Goal: Information Seeking & Learning: Learn about a topic

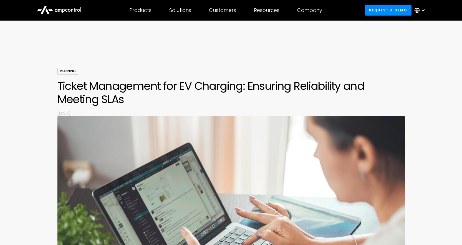
click at [246, 98] on h1 "Ticket Management for EV Charging: Ensuring Reliability and Meeting SLAs" at bounding box center [231, 92] width 348 height 27
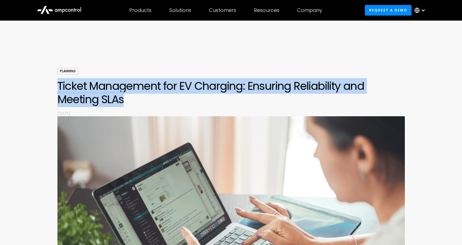
drag, startPoint x: 57, startPoint y: 85, endPoint x: 152, endPoint y: 106, distance: 96.9
click at [152, 106] on h1 "Ticket Management for EV Charging: Ensuring Reliability and Meeting SLAs" at bounding box center [231, 92] width 348 height 27
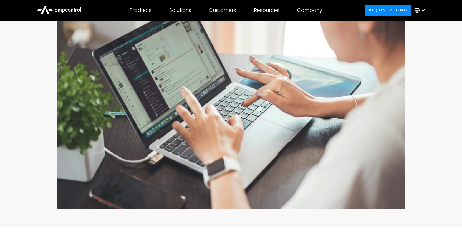
scroll to position [194, 0]
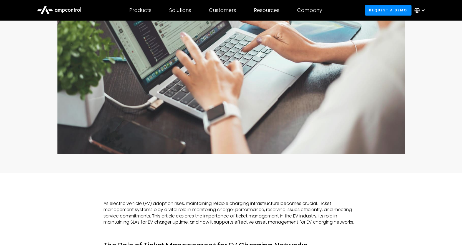
copy h1 "Ticket Management for EV Charging: Ensuring Reliability and Meeting SLAs"
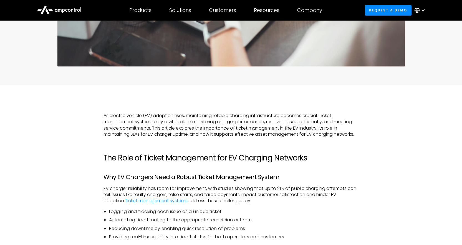
scroll to position [333, 0]
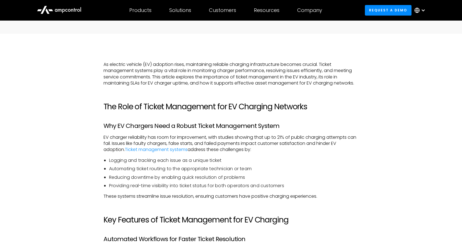
drag, startPoint x: 100, startPoint y: 62, endPoint x: 367, endPoint y: 89, distance: 267.5
copy p "As electric vehicle (EV) adoption rises, maintaining reliable charging infrastr…"
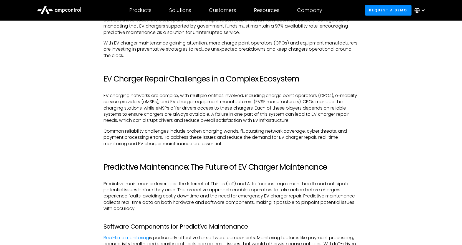
scroll to position [500, 0]
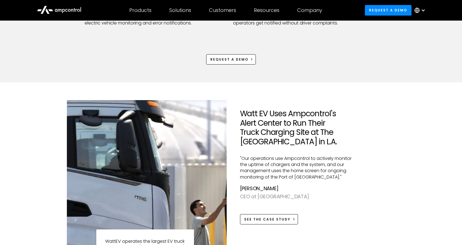
scroll to position [500, 0]
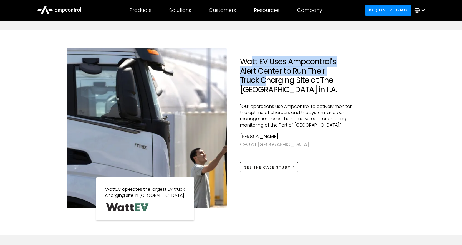
drag, startPoint x: 256, startPoint y: 67, endPoint x: 264, endPoint y: 85, distance: 19.8
click at [264, 85] on h2 "Watt EV Uses Ampcontrol's Alert Center to Run Their Truck Charging Site at The …" at bounding box center [299, 75] width 119 height 37
click at [270, 73] on h2 "Watt EV Uses Ampcontrol's Alert Center to Run Their Truck Charging Site at The …" at bounding box center [299, 75] width 119 height 37
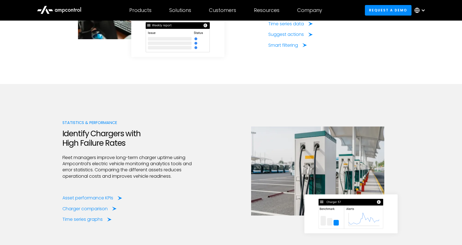
scroll to position [1082, 0]
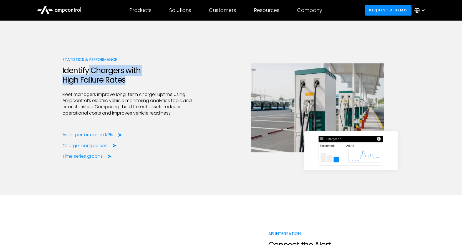
drag, startPoint x: 89, startPoint y: 72, endPoint x: 97, endPoint y: 87, distance: 17.4
click at [97, 87] on div "Statistics & Performance Identify Chargers with High Failure Rates Fleet manage…" at bounding box center [128, 107] width 132 height 103
click at [110, 77] on h2 "Identify Chargers with High Failure Rates" at bounding box center [128, 75] width 132 height 19
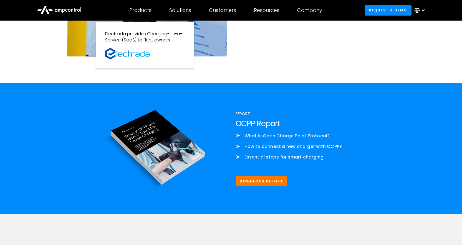
scroll to position [638, 0]
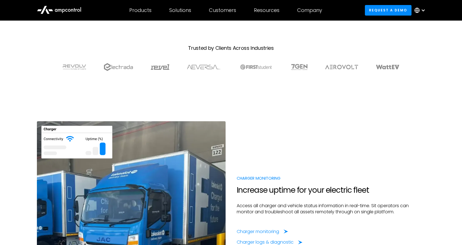
scroll to position [389, 0]
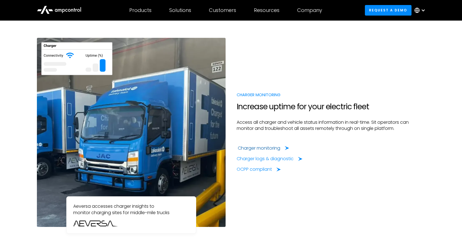
click at [268, 149] on div "Charger monitoring" at bounding box center [259, 148] width 42 height 6
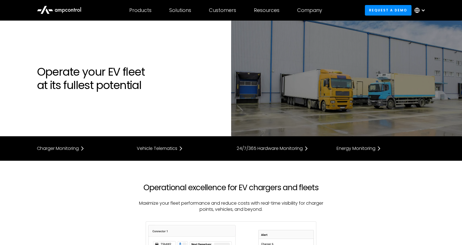
scroll to position [1090, 0]
